Goal: Task Accomplishment & Management: Complete application form

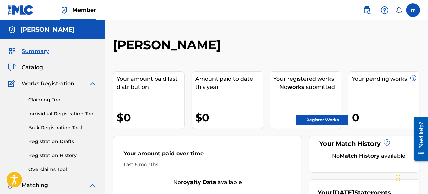
click at [43, 98] on link "Claiming Tool" at bounding box center [62, 99] width 68 height 7
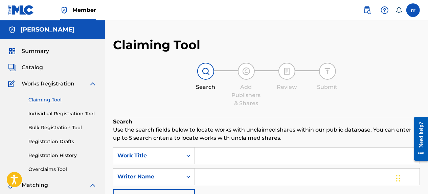
click at [229, 157] on input "Search Form" at bounding box center [307, 155] width 225 height 16
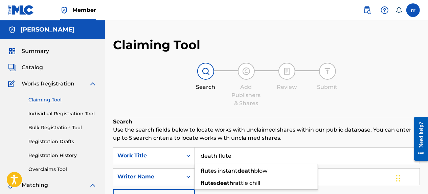
type input "death flute"
drag, startPoint x: 317, startPoint y: 147, endPoint x: 270, endPoint y: 177, distance: 56.4
click at [270, 177] on input "Search Form" at bounding box center [307, 176] width 225 height 16
type input "raymond robinson"
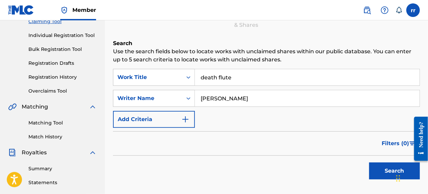
scroll to position [82, 0]
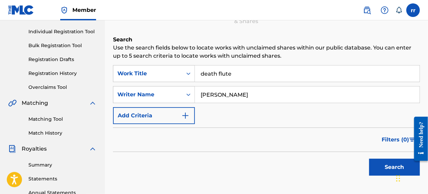
click at [386, 166] on button "Search" at bounding box center [394, 166] width 51 height 17
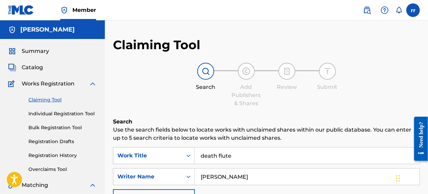
click at [58, 112] on link "Individual Registration Tool" at bounding box center [62, 113] width 68 height 7
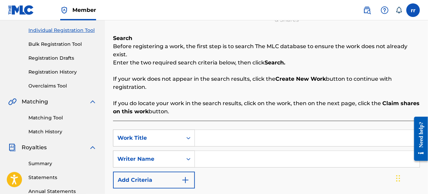
scroll to position [88, 0]
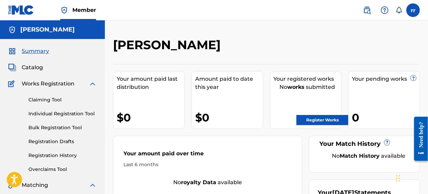
click at [332, 118] on link "Register Works" at bounding box center [323, 120] width 52 height 10
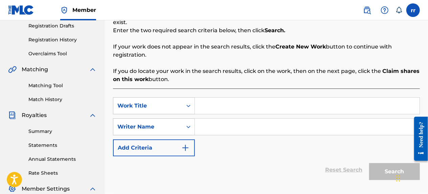
scroll to position [116, 0]
click at [225, 97] on input "Search Form" at bounding box center [307, 105] width 225 height 16
type input "Death flute"
click at [241, 119] on input "Search Form" at bounding box center [307, 126] width 225 height 16
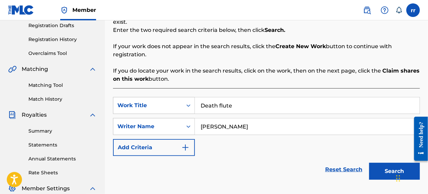
type input "[PERSON_NAME]"
click at [406, 163] on button "Search" at bounding box center [394, 171] width 51 height 17
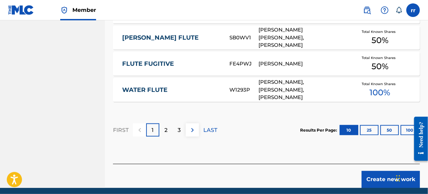
scroll to position [507, 0]
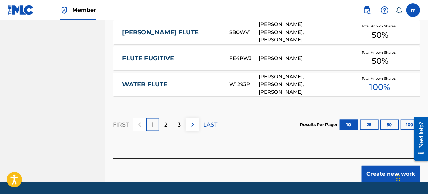
click at [169, 118] on div "2" at bounding box center [165, 124] width 13 height 13
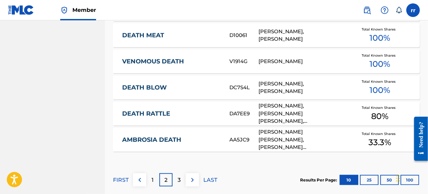
scroll to position [452, 0]
click at [182, 173] on div "3" at bounding box center [179, 179] width 13 height 13
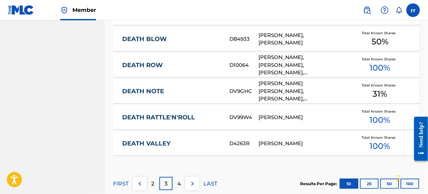
scroll to position [519, 0]
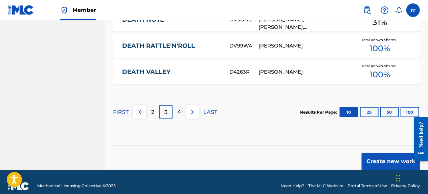
click at [390, 153] on button "Create new work" at bounding box center [391, 161] width 58 height 17
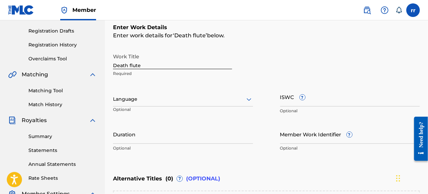
scroll to position [111, 0]
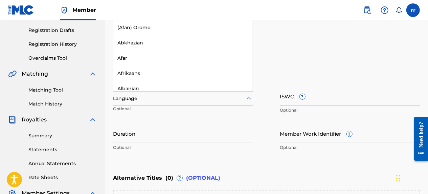
click at [212, 100] on div at bounding box center [183, 98] width 140 height 8
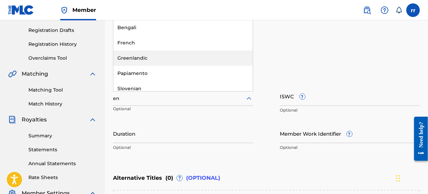
type input "eng"
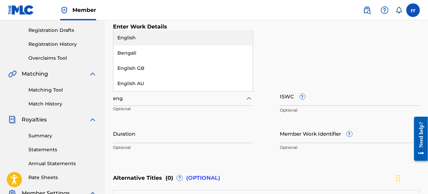
click at [170, 38] on div "English" at bounding box center [183, 37] width 140 height 15
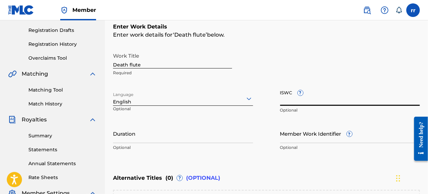
click at [333, 100] on input "ISWC ?" at bounding box center [350, 95] width 140 height 19
paste input "T3272706164"
type input "T3272706164"
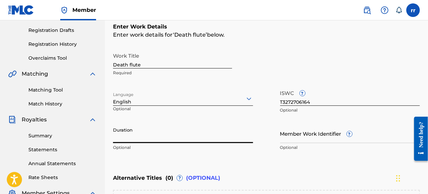
click at [131, 134] on input "Duration" at bounding box center [183, 133] width 140 height 19
type input "2"
type input "02:38"
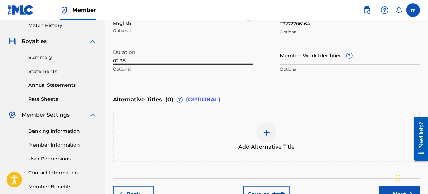
scroll to position [190, 0]
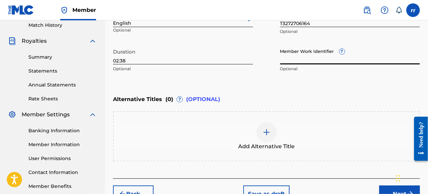
paste input "69277369"
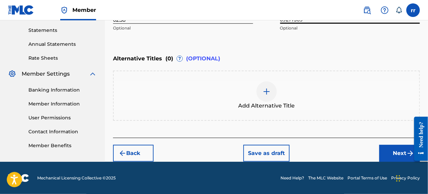
type input "69277369"
click at [395, 150] on button "Next" at bounding box center [400, 153] width 41 height 17
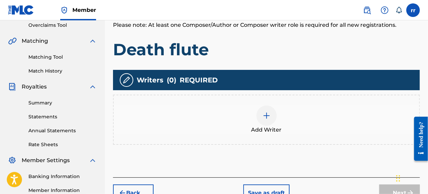
scroll to position [146, 0]
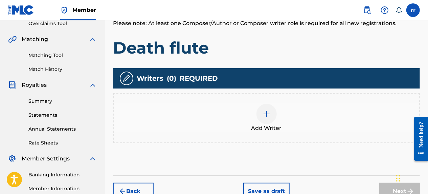
click at [275, 111] on div at bounding box center [267, 114] width 20 height 20
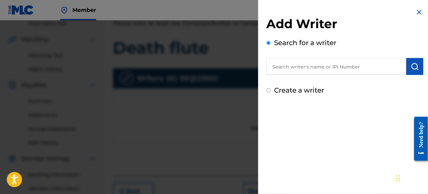
click at [307, 72] on input "text" at bounding box center [337, 66] width 140 height 17
type input "r"
paste input "516166268"
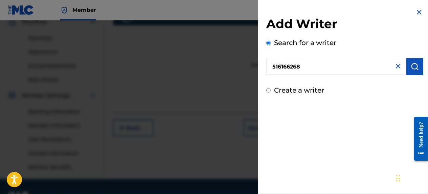
scroll to position [210, 0]
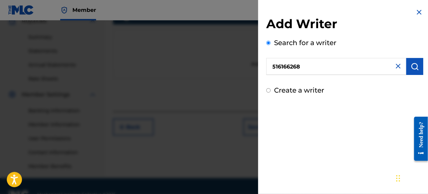
type input "516166268"
click at [413, 65] on img "submit" at bounding box center [415, 66] width 8 height 8
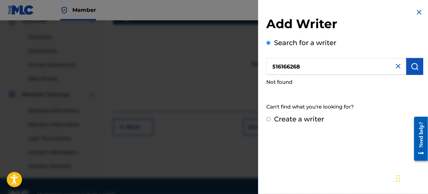
click at [271, 119] on div "Create a writer" at bounding box center [345, 119] width 157 height 10
click at [266, 121] on div "Add Writer Search for a writer 516166268 Not found Can't find what you're looki…" at bounding box center [344, 66] width 173 height 132
click at [269, 120] on input "Create a writer" at bounding box center [269, 119] width 4 height 4
radio input "false"
radio input "true"
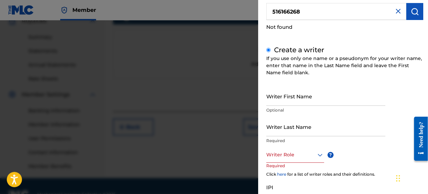
scroll to position [114, 0]
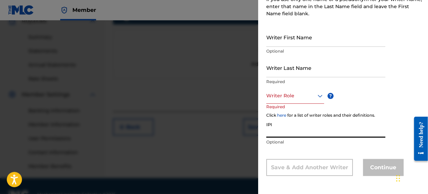
paste input "516166268"
type input "516166268"
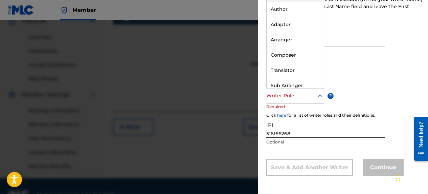
click at [286, 99] on div at bounding box center [296, 95] width 58 height 8
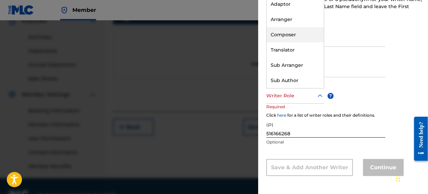
click at [289, 37] on div "Composer" at bounding box center [295, 34] width 57 height 15
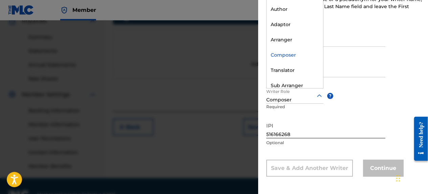
click at [306, 95] on div at bounding box center [295, 95] width 57 height 8
click at [285, 54] on div "Composer" at bounding box center [295, 54] width 57 height 15
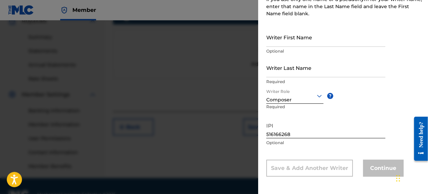
click at [301, 69] on input "Writer Last Name" at bounding box center [326, 67] width 119 height 19
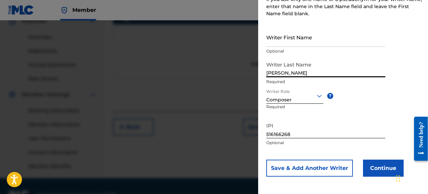
scroll to position [102, 0]
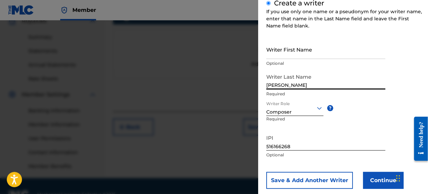
type input "[PERSON_NAME]"
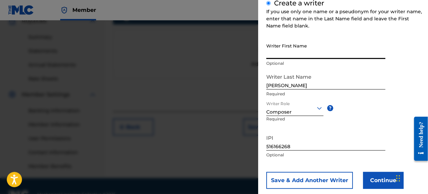
click at [304, 47] on input "Writer First Name" at bounding box center [326, 49] width 119 height 19
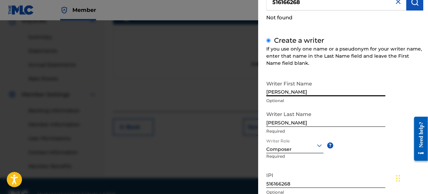
scroll to position [114, 0]
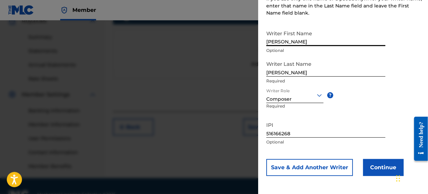
type input "[PERSON_NAME]"
click at [387, 164] on button "Continue" at bounding box center [383, 167] width 41 height 17
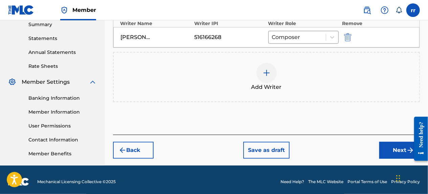
scroll to position [215, 0]
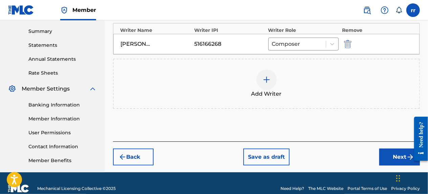
click at [383, 157] on button "Next" at bounding box center [400, 156] width 41 height 17
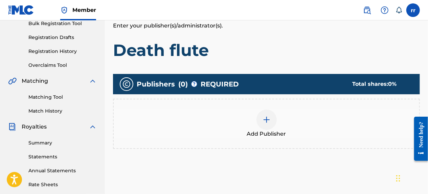
scroll to position [104, 0]
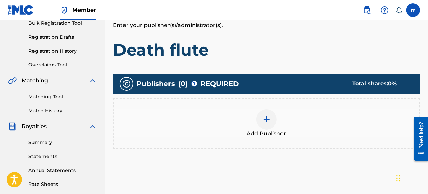
click at [273, 120] on div at bounding box center [267, 119] width 20 height 20
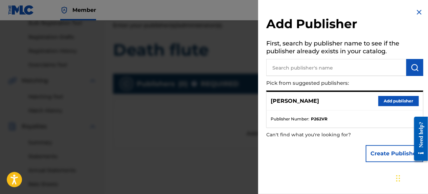
click at [311, 61] on input "text" at bounding box center [337, 67] width 140 height 17
click at [311, 63] on input "text" at bounding box center [337, 67] width 140 height 17
type input "hood celebs"
click at [420, 67] on button "submit" at bounding box center [415, 67] width 17 height 17
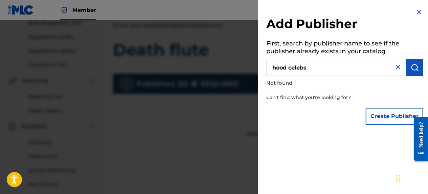
click at [373, 113] on button "Create Publisher" at bounding box center [395, 116] width 58 height 17
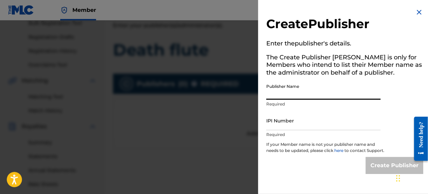
click at [328, 86] on input "Publisher Name" at bounding box center [324, 89] width 114 height 19
type input "Hood Celebrities Music Group"
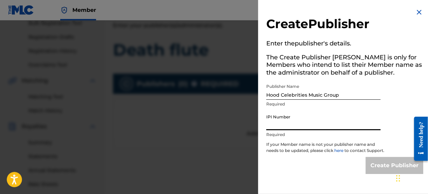
paste input "525718741"
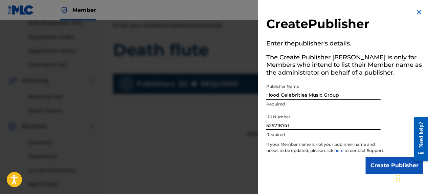
type input "525718741"
click at [375, 171] on input "Create Publisher" at bounding box center [395, 165] width 58 height 17
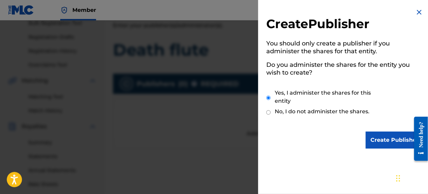
click at [391, 141] on input "Create Publisher" at bounding box center [395, 139] width 58 height 17
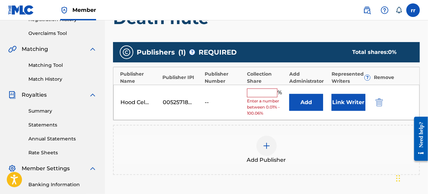
scroll to position [136, 0]
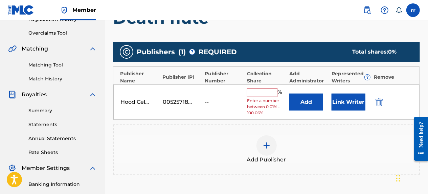
click at [262, 93] on input "text" at bounding box center [262, 92] width 30 height 9
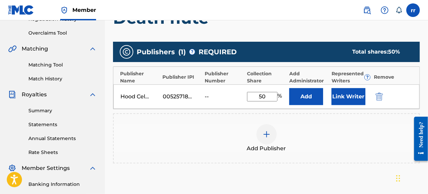
type input "50"
click at [343, 100] on button "Link Writer" at bounding box center [349, 96] width 34 height 17
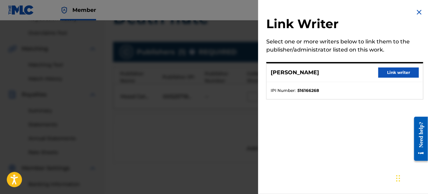
click at [395, 68] on button "Link writer" at bounding box center [399, 72] width 41 height 10
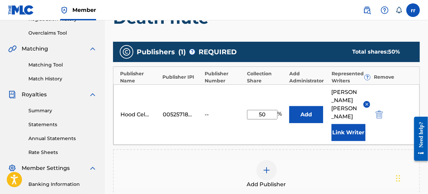
click at [311, 108] on button "Add" at bounding box center [307, 114] width 34 height 17
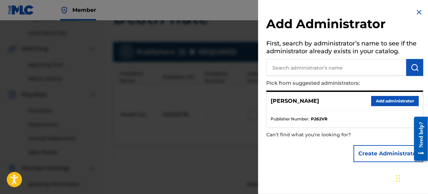
click at [385, 100] on button "Add administrator" at bounding box center [395, 101] width 48 height 10
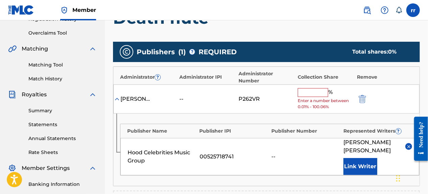
click at [317, 95] on input "text" at bounding box center [313, 92] width 30 height 9
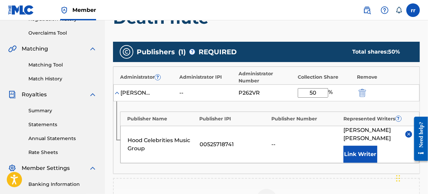
type input "5"
type input "100"
click at [363, 148] on button "Link Writer" at bounding box center [361, 154] width 34 height 17
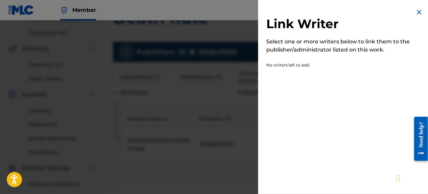
click at [420, 12] on img at bounding box center [420, 12] width 8 height 8
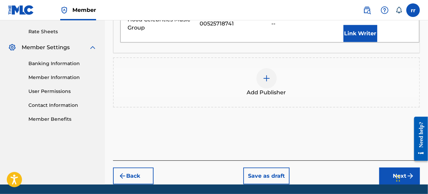
scroll to position [258, 0]
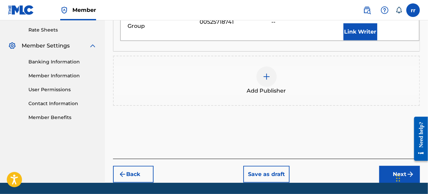
click at [389, 166] on button "Next" at bounding box center [400, 174] width 41 height 17
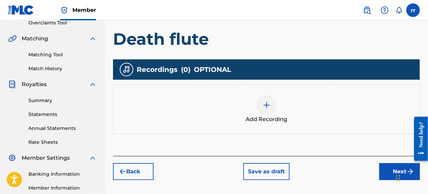
scroll to position [148, 0]
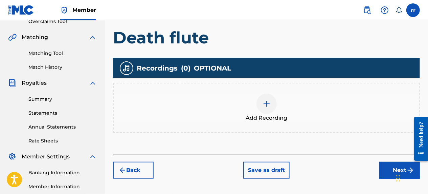
click at [275, 108] on div at bounding box center [267, 103] width 20 height 20
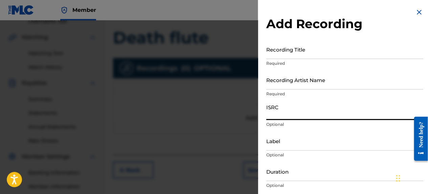
paste input "QZMEM2365586"
type input "QZMEM2365586"
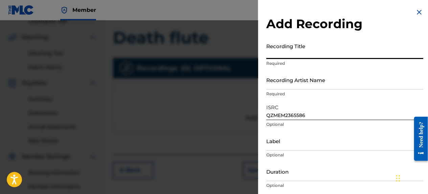
click at [284, 54] on input "Recording Title" at bounding box center [345, 49] width 157 height 19
type input "Death Flute"
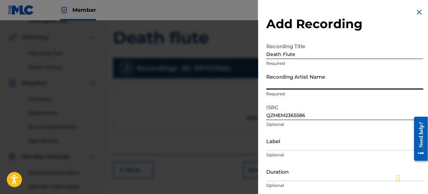
click at [295, 81] on input "Recording Artist Name" at bounding box center [345, 79] width 157 height 19
type input "[PERSON_NAME] tracks"
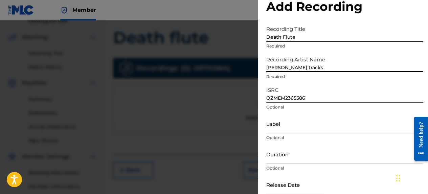
scroll to position [18, 0]
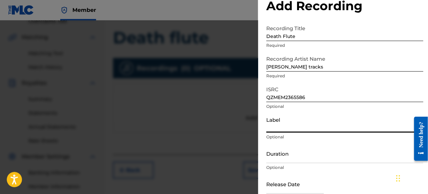
click at [295, 127] on input "Label" at bounding box center [345, 122] width 157 height 19
type input "Hood Celebrities Music Group"
click at [271, 158] on input "Duration" at bounding box center [345, 153] width 157 height 19
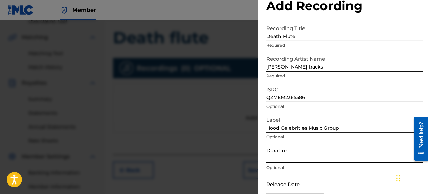
type input "02:38"
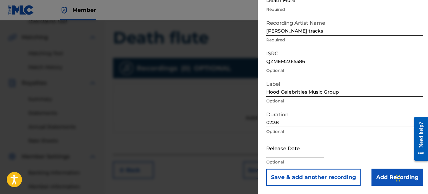
click at [391, 177] on input "Add Recording" at bounding box center [398, 177] width 52 height 17
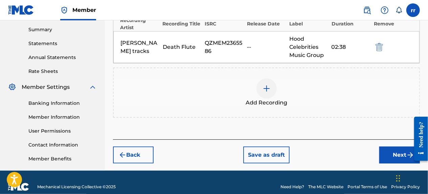
scroll to position [217, 0]
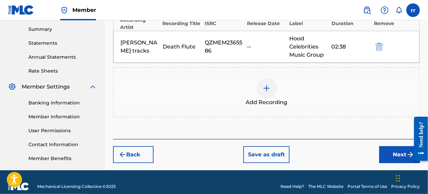
click at [388, 154] on button "Next" at bounding box center [400, 154] width 41 height 17
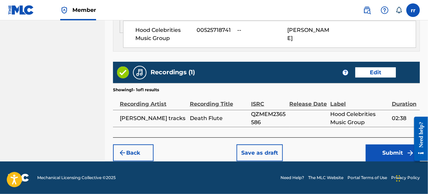
scroll to position [439, 0]
click at [382, 153] on button "Submit" at bounding box center [393, 152] width 54 height 17
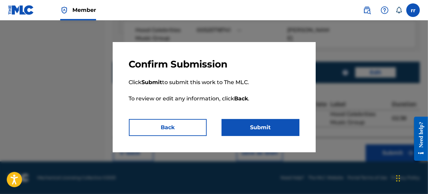
click at [282, 125] on button "Submit" at bounding box center [261, 127] width 78 height 17
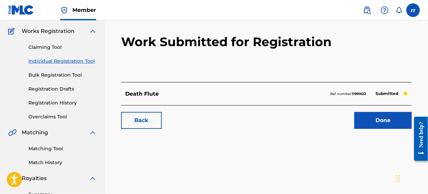
scroll to position [55, 0]
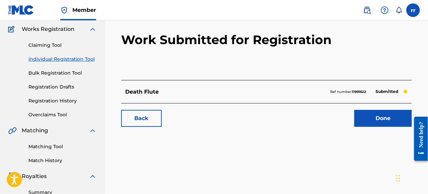
click at [391, 116] on link "Done" at bounding box center [384, 118] width 58 height 17
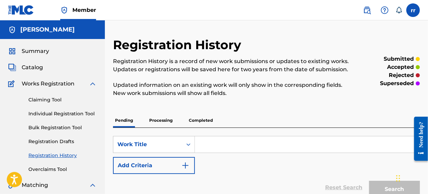
click at [42, 113] on link "Individual Registration Tool" at bounding box center [62, 113] width 68 height 7
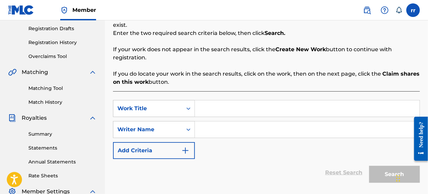
scroll to position [112, 0]
click at [224, 101] on input "Search Form" at bounding box center [307, 109] width 225 height 16
type input "m"
click at [249, 101] on input "reverend" at bounding box center [307, 109] width 225 height 16
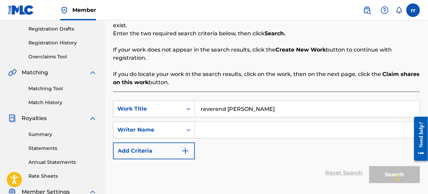
click at [203, 101] on input "reverend [PERSON_NAME]" at bounding box center [307, 109] width 225 height 16
type input "Reverend [PERSON_NAME]"
click at [208, 123] on input "Search Form" at bounding box center [307, 130] width 225 height 16
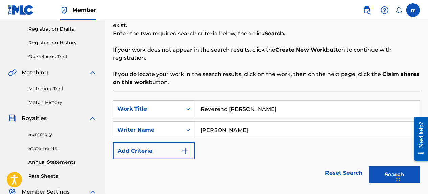
type input "[PERSON_NAME]"
click at [392, 166] on button "Search" at bounding box center [394, 174] width 51 height 17
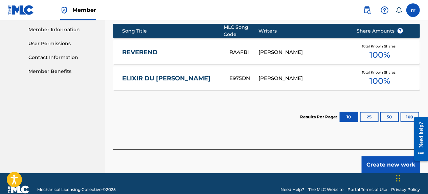
scroll to position [308, 0]
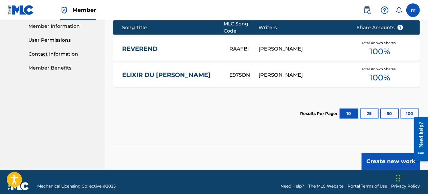
click at [376, 153] on button "Create new work" at bounding box center [391, 161] width 58 height 17
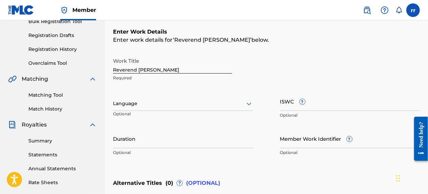
scroll to position [106, 0]
click at [222, 101] on div at bounding box center [183, 103] width 140 height 8
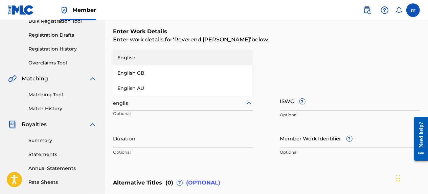
type input "english"
click at [155, 54] on div "English" at bounding box center [183, 57] width 140 height 15
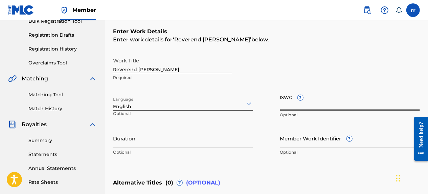
paste input "T9116634765"
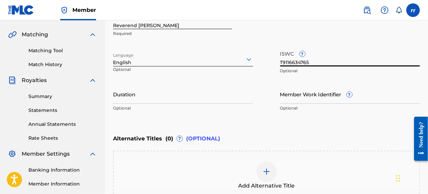
scroll to position [166, 0]
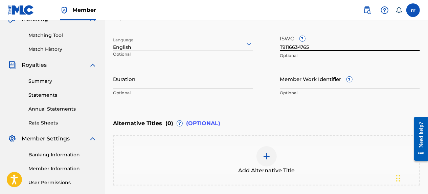
type input "T9116634765"
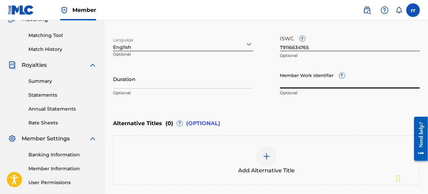
paste input "883948818"
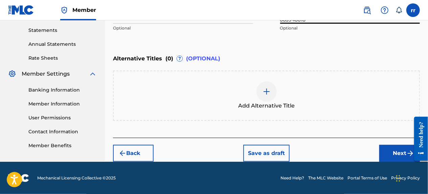
type input "883948818"
click at [390, 152] on button "Next" at bounding box center [400, 153] width 41 height 17
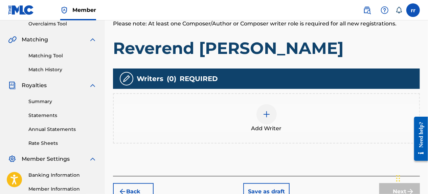
scroll to position [146, 0]
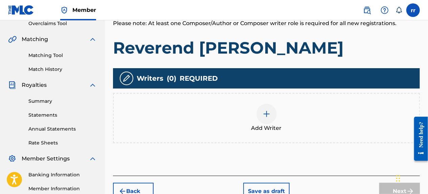
click at [271, 123] on div at bounding box center [267, 114] width 20 height 20
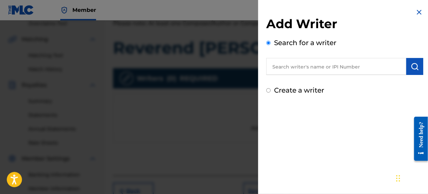
click at [313, 65] on input "text" at bounding box center [337, 66] width 140 height 17
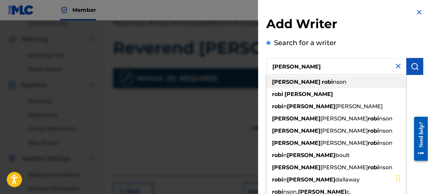
click at [333, 80] on span "nson" at bounding box center [340, 82] width 14 height 6
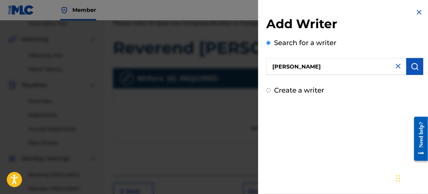
click at [411, 63] on img "submit" at bounding box center [415, 66] width 8 height 8
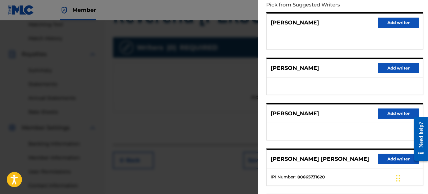
scroll to position [0, 0]
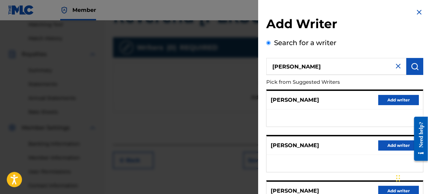
click at [339, 67] on input "[PERSON_NAME]" at bounding box center [337, 66] width 140 height 17
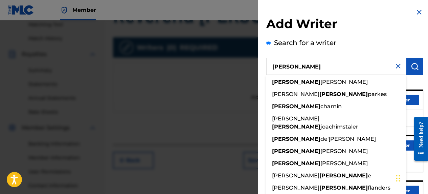
type input "[PERSON_NAME]"
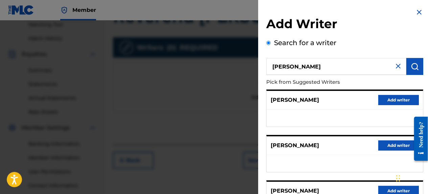
click at [415, 65] on img "submit" at bounding box center [415, 66] width 8 height 8
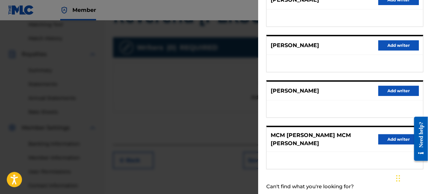
scroll to position [162, 0]
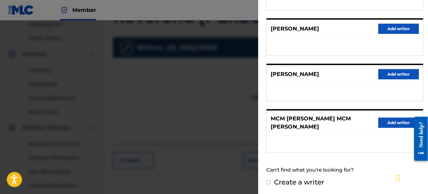
click at [269, 180] on input "Create a writer" at bounding box center [269, 182] width 4 height 4
radio input "false"
radio input "true"
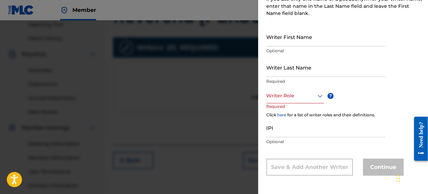
scroll to position [100, 0]
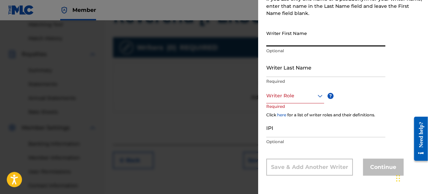
click at [340, 39] on input "Writer First Name" at bounding box center [326, 36] width 119 height 19
type input "[PERSON_NAME]"
click at [340, 39] on input "[PERSON_NAME]" at bounding box center [326, 36] width 119 height 19
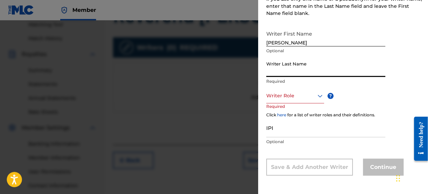
click at [310, 70] on input "Writer Last Name" at bounding box center [326, 67] width 119 height 19
type input "[PERSON_NAME]"
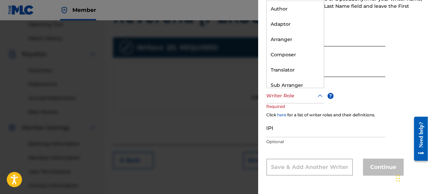
click at [297, 95] on div at bounding box center [296, 95] width 58 height 8
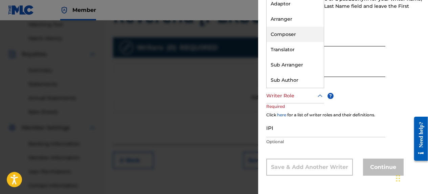
scroll to position [0, 0]
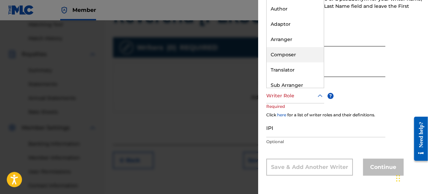
click at [295, 51] on div "Composer" at bounding box center [295, 54] width 57 height 15
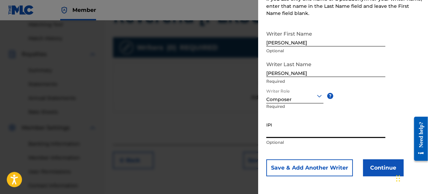
paste input "516166268"
type input "516166268"
click at [368, 169] on button "Continue" at bounding box center [383, 167] width 41 height 17
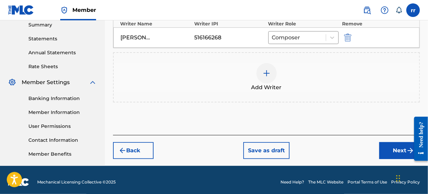
scroll to position [226, 0]
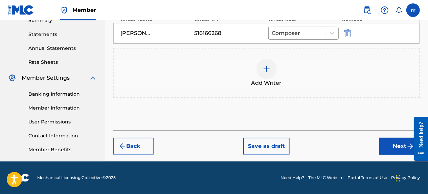
click at [400, 142] on button "Next" at bounding box center [400, 145] width 41 height 17
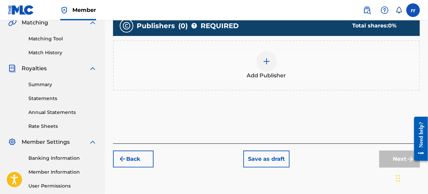
scroll to position [163, 0]
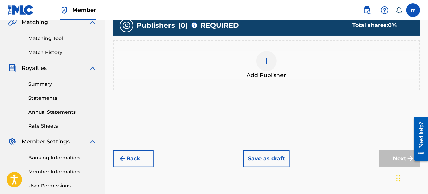
click at [260, 65] on div at bounding box center [267, 61] width 20 height 20
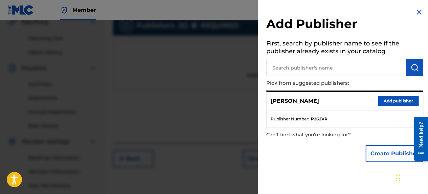
click at [285, 67] on input "text" at bounding box center [337, 67] width 140 height 17
click at [412, 71] on img "submit" at bounding box center [415, 67] width 8 height 8
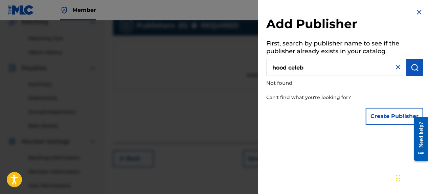
click at [322, 67] on input "hood celeb" at bounding box center [337, 67] width 140 height 17
type input "hood celebrites music group"
click at [419, 69] on button "submit" at bounding box center [415, 67] width 17 height 17
click at [379, 114] on button "Create Publisher" at bounding box center [395, 116] width 58 height 17
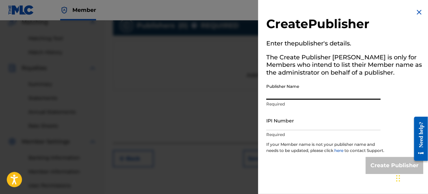
click at [300, 92] on input "Publisher Name" at bounding box center [324, 89] width 114 height 19
type input "Hood Celebrities Music Group"
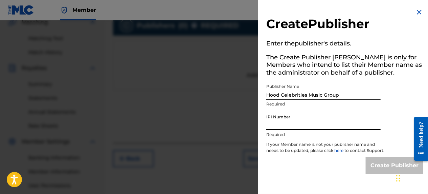
click at [287, 119] on input "IPI Number" at bounding box center [324, 120] width 114 height 19
paste input "525718741"
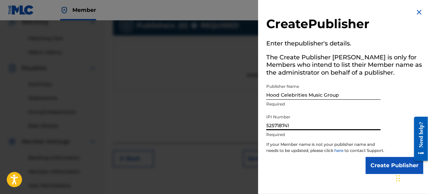
type input "525718741"
click at [370, 172] on input "Create Publisher" at bounding box center [395, 165] width 58 height 17
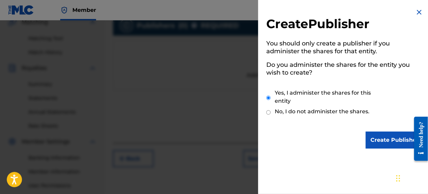
click at [381, 140] on input "Create Publisher" at bounding box center [395, 139] width 58 height 17
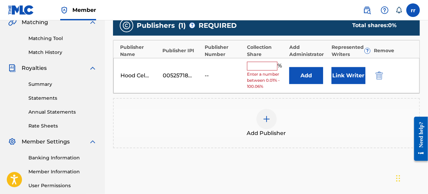
click at [252, 66] on input "text" at bounding box center [262, 66] width 30 height 9
click at [363, 73] on button "Link Writer" at bounding box center [349, 75] width 34 height 17
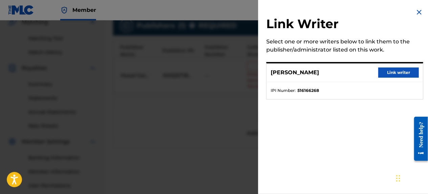
click at [384, 72] on button "Link writer" at bounding box center [399, 72] width 41 height 10
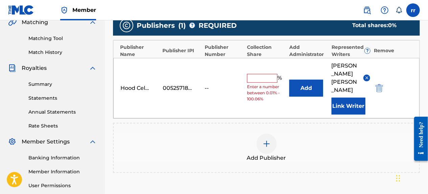
click at [253, 74] on input "text" at bounding box center [262, 78] width 30 height 9
type input "5"
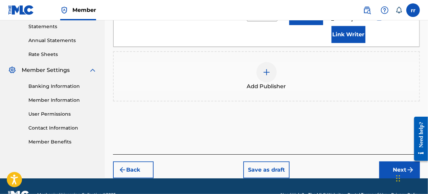
type input "100"
click at [396, 161] on button "Next" at bounding box center [400, 169] width 41 height 17
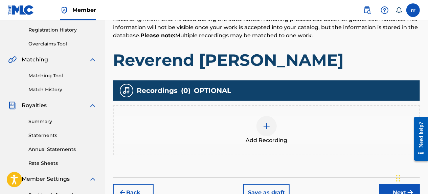
scroll to position [132, 0]
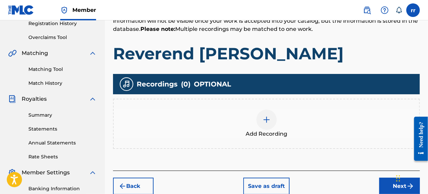
click at [270, 123] on img at bounding box center [267, 119] width 8 height 8
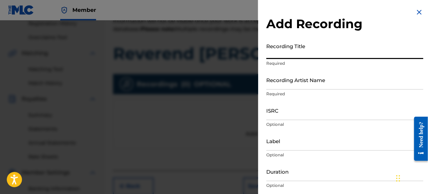
click at [312, 50] on input "Recording Title" at bounding box center [345, 49] width 157 height 19
type input "Reverend [PERSON_NAME]"
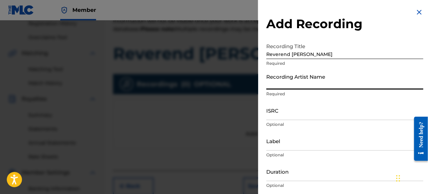
click at [315, 85] on input "Recording Artist Name" at bounding box center [345, 79] width 157 height 19
type input "[PERSON_NAME] tracks"
type input "Hood Celebrities Music Group"
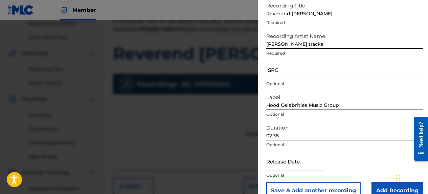
scroll to position [43, 0]
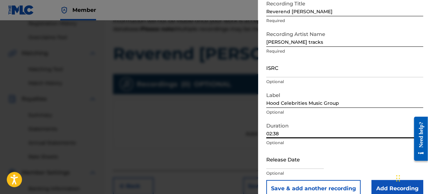
click at [303, 133] on input "02:38" at bounding box center [345, 128] width 157 height 19
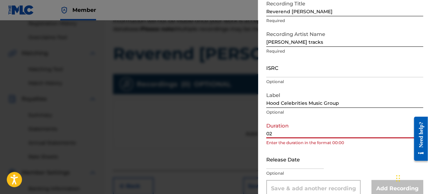
type input "0"
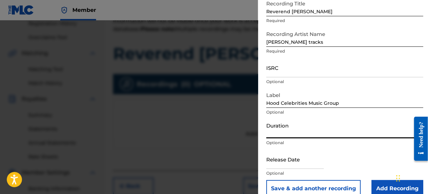
scroll to position [54, 0]
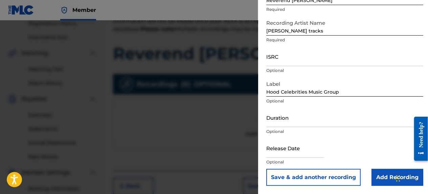
click at [293, 151] on input "text" at bounding box center [296, 147] width 58 height 19
select select "7"
select select "2025"
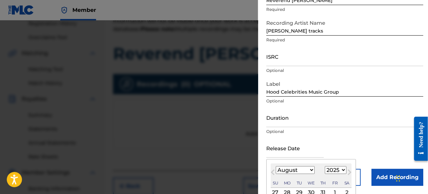
click at [300, 192] on div "29" at bounding box center [299, 192] width 8 height 8
type input "[DATE]"
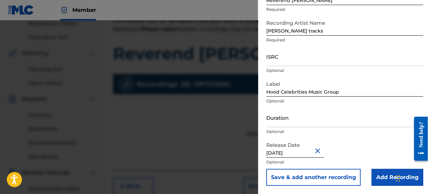
click at [322, 147] on button "Close" at bounding box center [319, 150] width 10 height 21
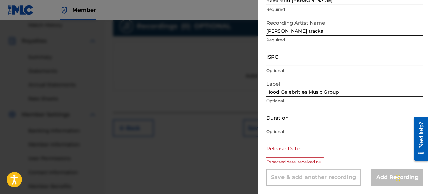
scroll to position [190, 0]
click at [327, 142] on div "Release Date Expected date, received null" at bounding box center [345, 153] width 157 height 30
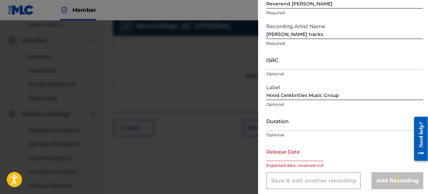
scroll to position [51, 0]
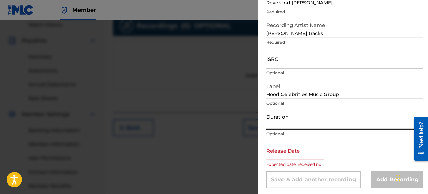
click at [300, 123] on input "Duration" at bounding box center [345, 119] width 157 height 19
select select "7"
select select "2025"
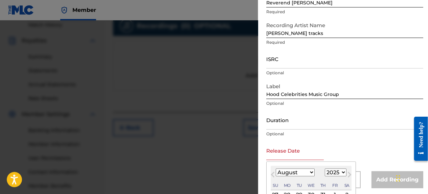
click at [274, 152] on input "text" at bounding box center [296, 150] width 58 height 19
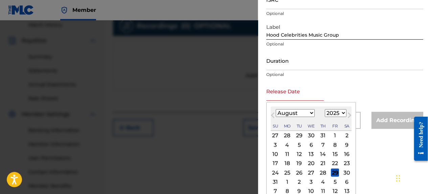
scroll to position [116, 0]
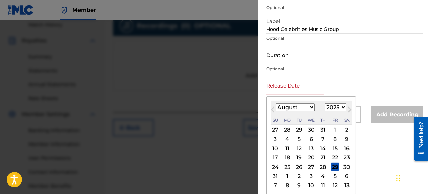
click at [335, 166] on div "29" at bounding box center [335, 167] width 8 height 8
type input "[DATE]"
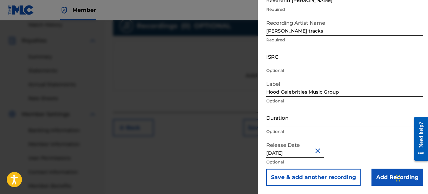
scroll to position [54, 0]
click at [381, 177] on input "Add Recording" at bounding box center [398, 177] width 52 height 17
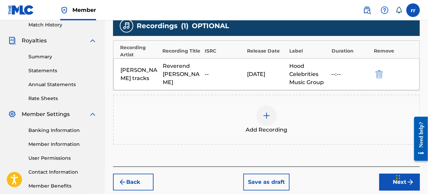
click at [388, 183] on button "Next" at bounding box center [400, 181] width 41 height 17
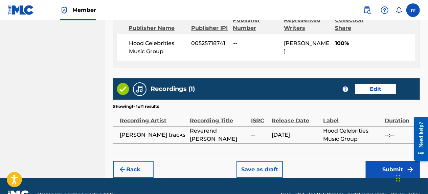
scroll to position [385, 0]
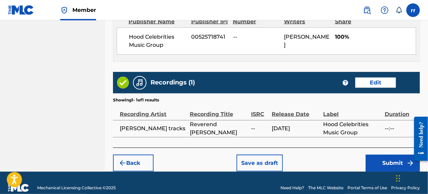
click at [380, 164] on button "Submit" at bounding box center [393, 162] width 54 height 17
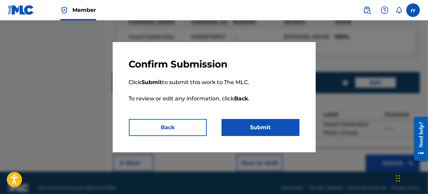
click at [281, 128] on button "Submit" at bounding box center [261, 127] width 78 height 17
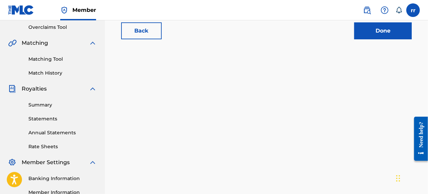
scroll to position [146, 0]
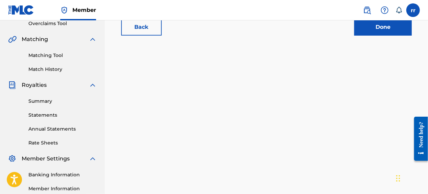
click at [50, 116] on link "Statements" at bounding box center [62, 114] width 68 height 7
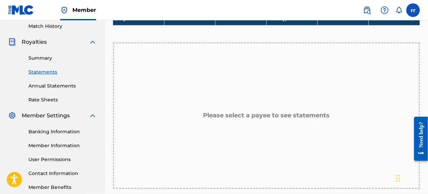
scroll to position [184, 0]
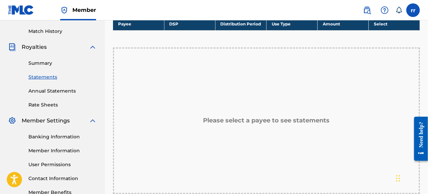
click at [64, 137] on link "Banking Information" at bounding box center [62, 136] width 68 height 7
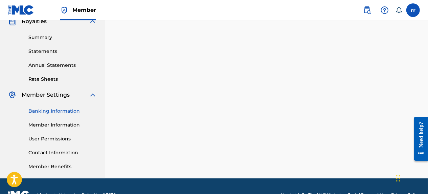
scroll to position [205, 0]
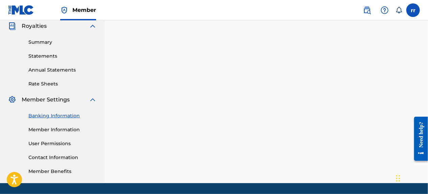
click at [63, 129] on link "Member Information" at bounding box center [62, 129] width 68 height 7
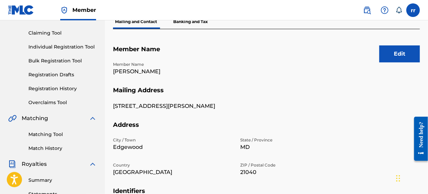
scroll to position [67, 0]
click at [389, 48] on button "Edit" at bounding box center [400, 53] width 41 height 17
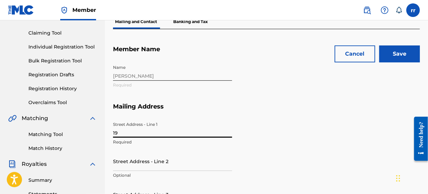
type input "1"
type input "3200 [GEOGRAPHIC_DATA]"
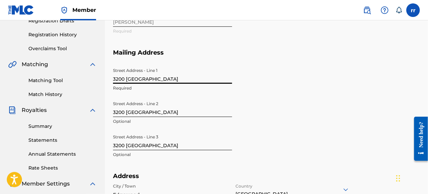
scroll to position [121, 0]
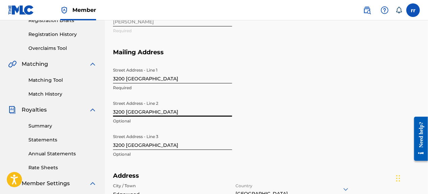
click at [171, 106] on input "3200 [GEOGRAPHIC_DATA]" at bounding box center [172, 106] width 119 height 19
type input "3"
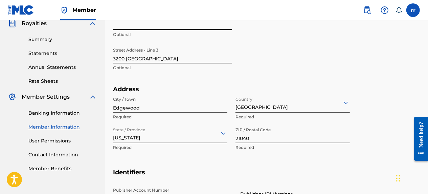
scroll to position [212, 0]
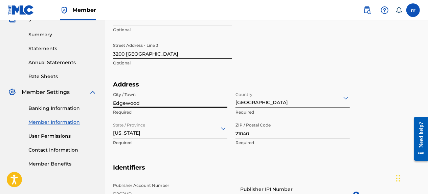
click at [179, 96] on input "Edgewood" at bounding box center [170, 97] width 114 height 19
type input "E"
type input "[GEOGRAPHIC_DATA]"
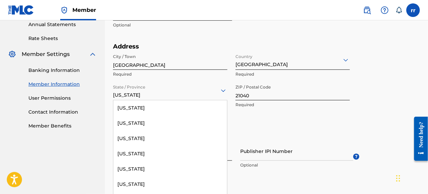
scroll to position [254, 0]
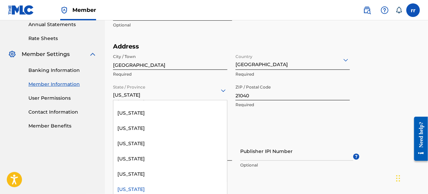
click at [168, 100] on div "57 results available. Use Up and Down to choose options, press Enter to select …" at bounding box center [170, 90] width 114 height 19
type input "v"
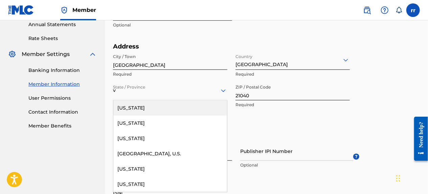
scroll to position [0, 0]
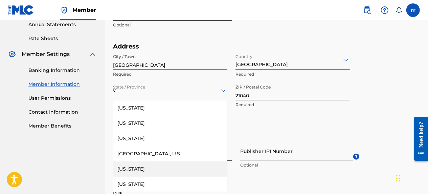
click at [142, 164] on div "[US_STATE]" at bounding box center [170, 168] width 114 height 15
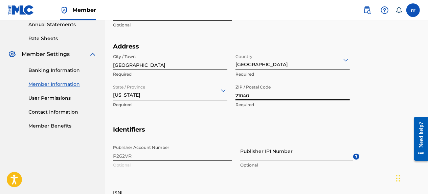
click at [270, 86] on input "21040" at bounding box center [293, 90] width 114 height 19
click at [280, 81] on input "23707" at bounding box center [293, 90] width 114 height 19
type input "23707"
click at [209, 109] on div "Address City / Town [GEOGRAPHIC_DATA] Required Country [GEOGRAPHIC_DATA] Requir…" at bounding box center [236, 84] width 247 height 83
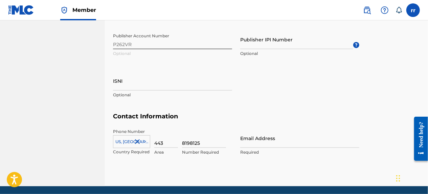
scroll to position [378, 0]
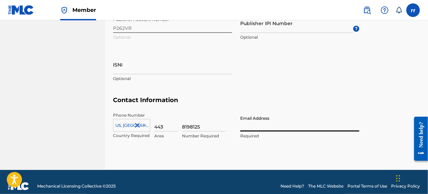
click at [266, 115] on input "Email Address" at bounding box center [299, 121] width 119 height 19
type input "[EMAIL_ADDRESS][DOMAIN_NAME]"
type input "[GEOGRAPHIC_DATA]"
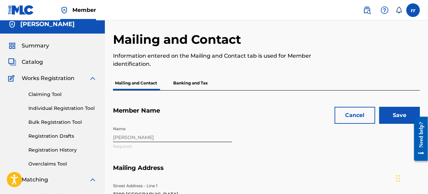
scroll to position [0, 0]
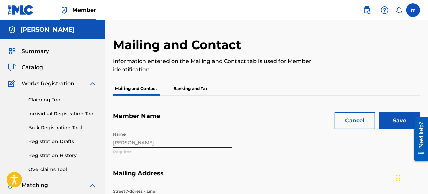
click at [402, 113] on input "Save" at bounding box center [400, 120] width 41 height 17
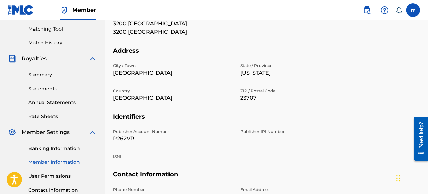
scroll to position [230, 0]
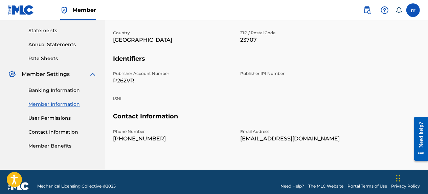
click at [44, 117] on link "User Permissions" at bounding box center [62, 117] width 68 height 7
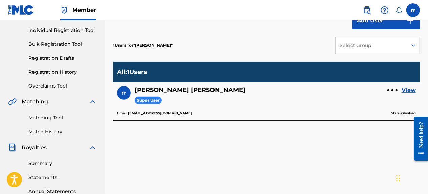
scroll to position [84, 0]
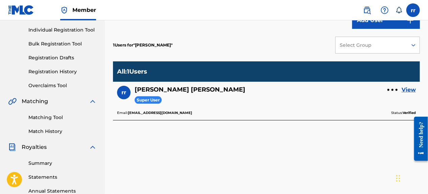
click at [391, 88] on div at bounding box center [393, 90] width 10 height 4
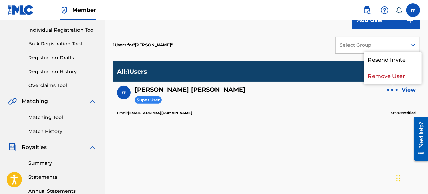
click at [317, 111] on div "Email: [EMAIL_ADDRESS][DOMAIN_NAME] Status: Verified" at bounding box center [266, 113] width 299 height 6
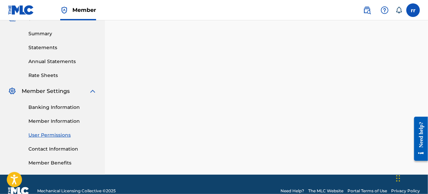
scroll to position [215, 0]
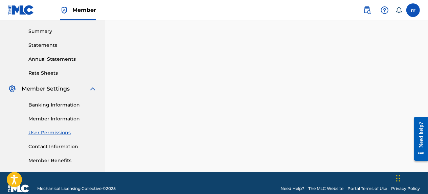
click at [64, 160] on link "Member Benefits" at bounding box center [62, 160] width 68 height 7
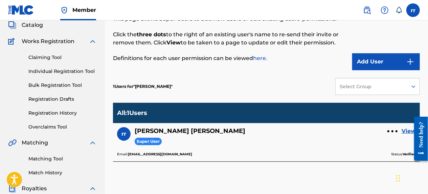
scroll to position [0, 0]
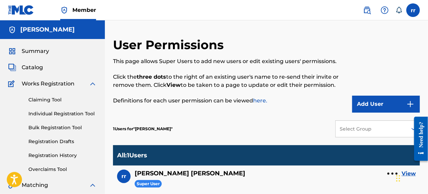
click at [35, 69] on span "Catalog" at bounding box center [32, 67] width 21 height 8
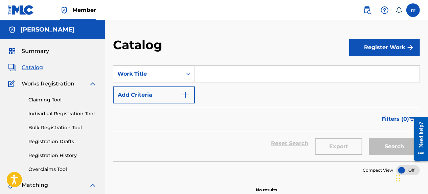
click at [28, 54] on span "Summary" at bounding box center [35, 51] width 27 height 8
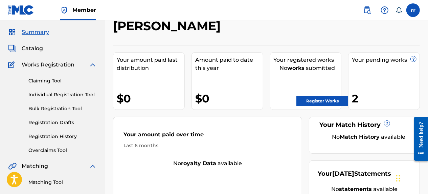
scroll to position [10, 0]
